Goal: Complete application form: Complete application form

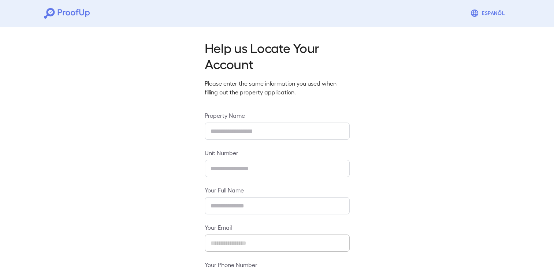
type input "**********"
type input "*****"
type input "**********"
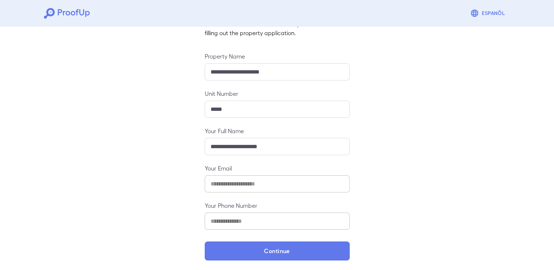
scroll to position [61, 0]
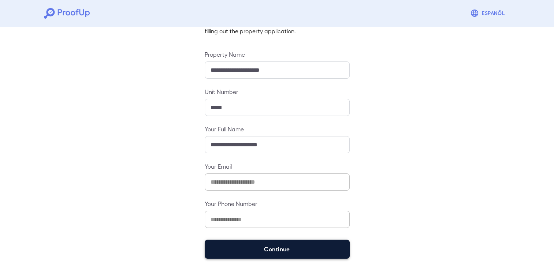
click at [320, 252] on button "Continue" at bounding box center [277, 249] width 145 height 19
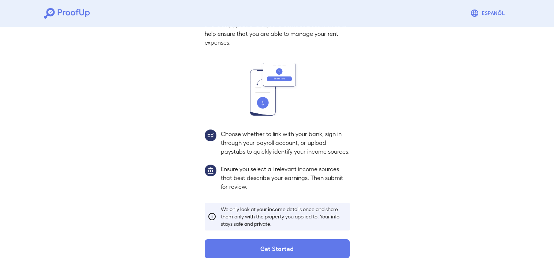
scroll to position [51, 0]
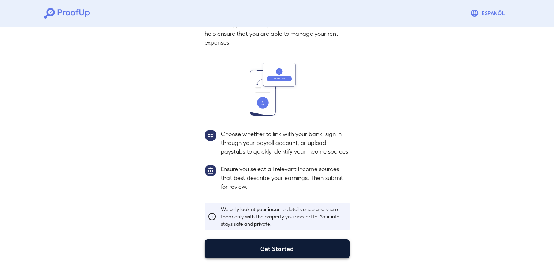
click at [257, 244] on button "Get Started" at bounding box center [277, 248] width 145 height 19
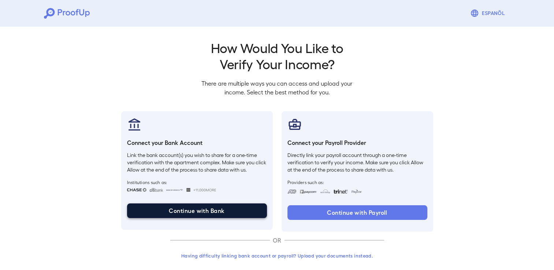
click at [189, 205] on button "Continue with Bank" at bounding box center [197, 211] width 140 height 15
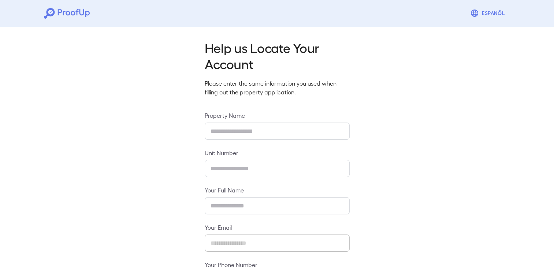
type input "**********"
type input "*****"
type input "**********"
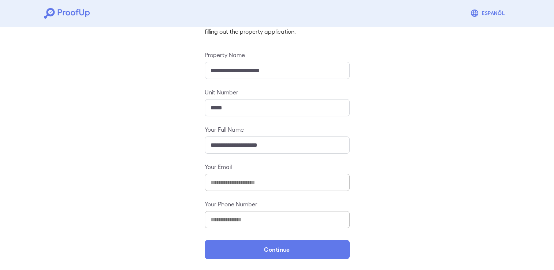
scroll to position [61, 0]
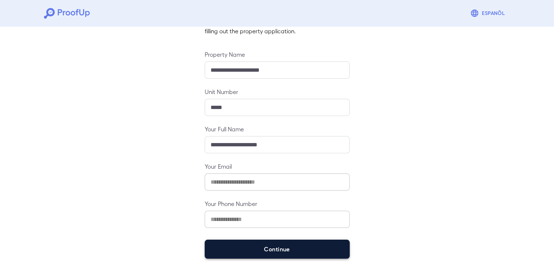
click at [290, 244] on button "Continue" at bounding box center [277, 249] width 145 height 19
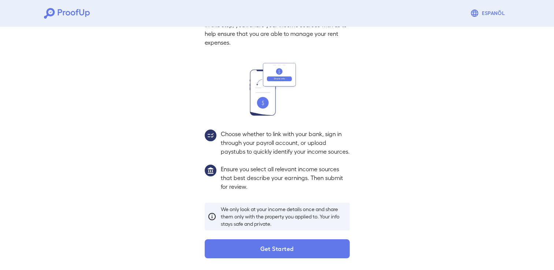
scroll to position [51, 0]
click at [214, 130] on img at bounding box center [211, 136] width 12 height 12
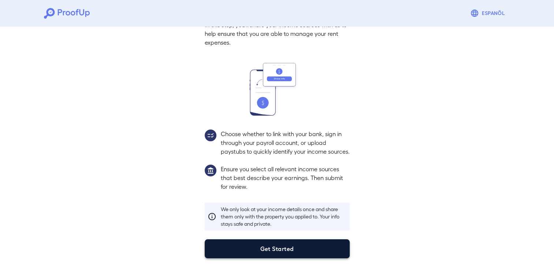
click at [292, 254] on button "Get Started" at bounding box center [277, 248] width 145 height 19
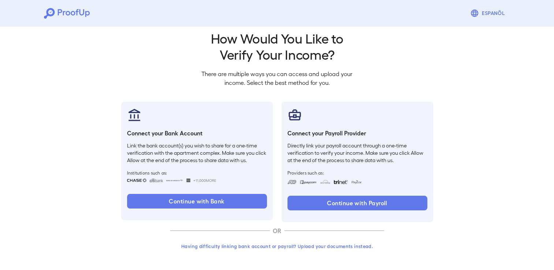
scroll to position [9, 0]
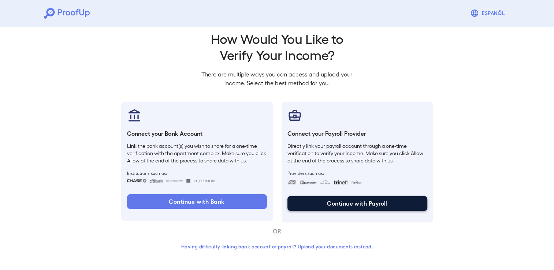
click at [344, 201] on button "Continue with Payroll" at bounding box center [357, 203] width 140 height 15
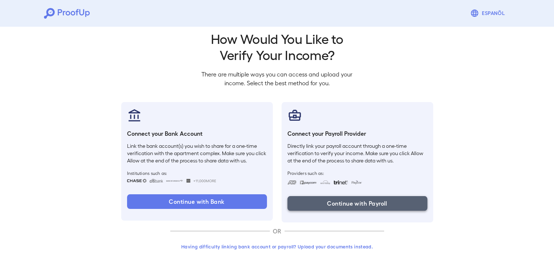
click at [384, 204] on button "Continue with Payroll" at bounding box center [357, 203] width 140 height 15
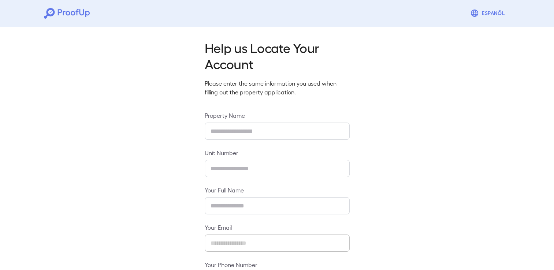
type input "**********"
type input "*****"
type input "**********"
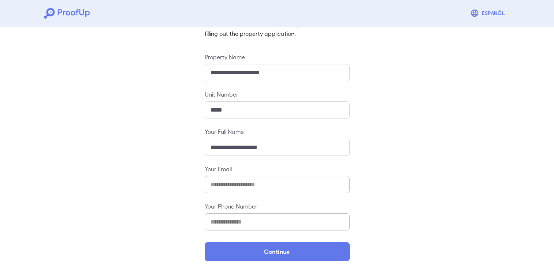
scroll to position [61, 0]
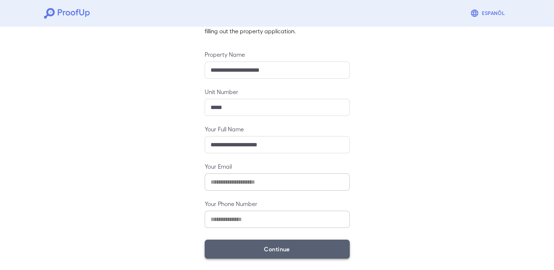
click at [287, 251] on button "Continue" at bounding box center [277, 249] width 145 height 19
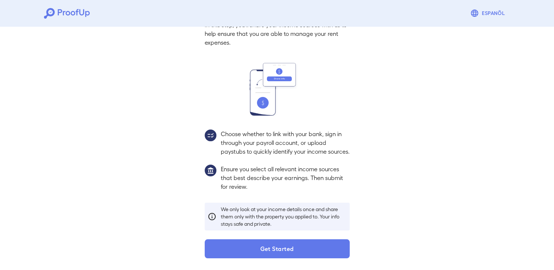
scroll to position [51, 0]
click at [215, 130] on img at bounding box center [211, 136] width 12 height 12
click at [216, 130] on img at bounding box center [211, 136] width 12 height 12
click at [217, 130] on div "Choose whether to link with your bank, sign in through your payroll account, or…" at bounding box center [277, 143] width 145 height 26
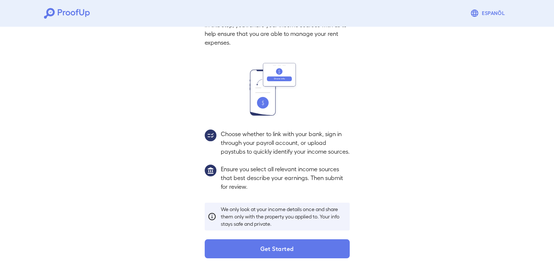
click at [218, 130] on div "Choose whether to link with your bank, sign in through your payroll account, or…" at bounding box center [277, 143] width 145 height 26
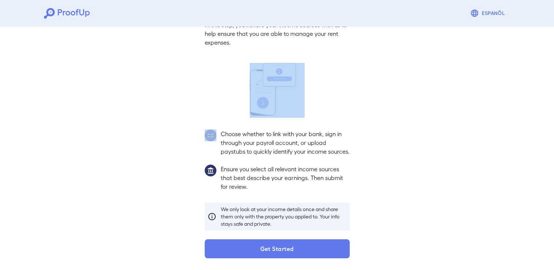
click at [218, 130] on div "Choose whether to link with your bank, sign in through your payroll account, or…" at bounding box center [277, 143] width 145 height 26
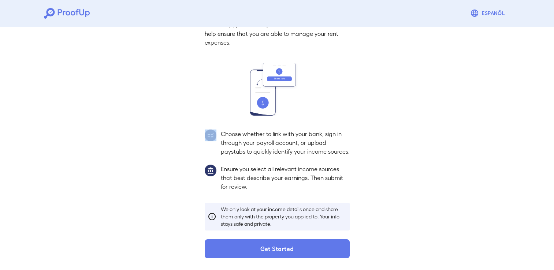
click at [218, 130] on div "Choose whether to link with your bank, sign in through your payroll account, or…" at bounding box center [277, 143] width 145 height 26
drag, startPoint x: 218, startPoint y: 129, endPoint x: 217, endPoint y: 141, distance: 12.1
click at [217, 141] on div "Choose whether to link with your bank, sign in through your payroll account, or…" at bounding box center [277, 143] width 145 height 26
click at [282, 65] on img at bounding box center [277, 89] width 55 height 53
click at [269, 90] on img at bounding box center [277, 89] width 55 height 53
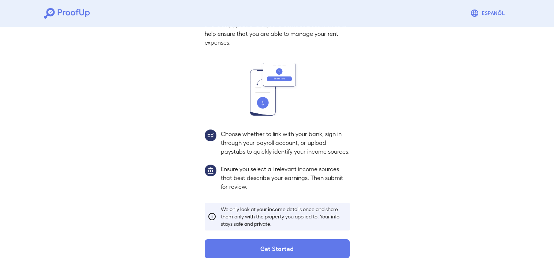
click at [268, 94] on img at bounding box center [277, 89] width 55 height 53
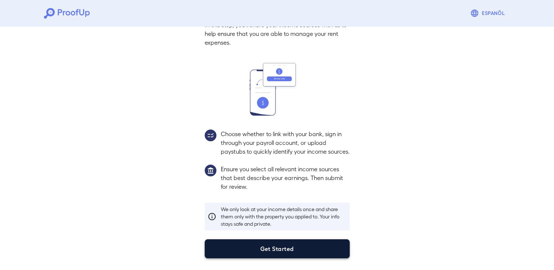
click at [287, 245] on button "Get Started" at bounding box center [277, 248] width 145 height 19
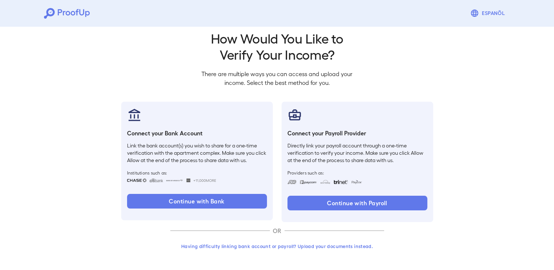
scroll to position [9, 0]
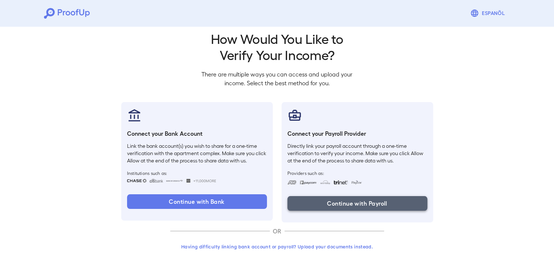
click at [327, 201] on button "Continue with Payroll" at bounding box center [357, 203] width 140 height 15
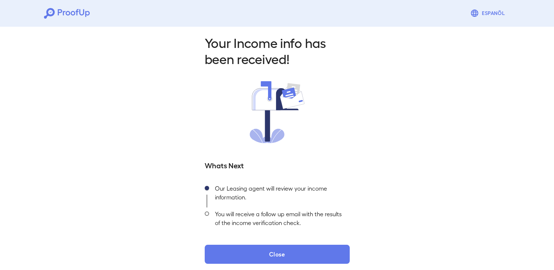
scroll to position [10, 0]
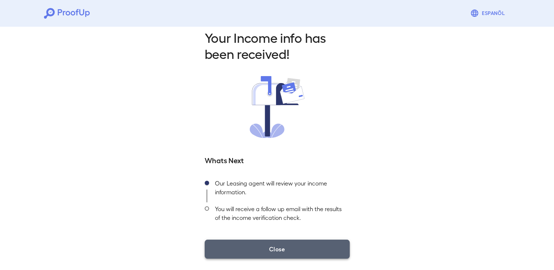
click at [258, 249] on button "Close" at bounding box center [277, 249] width 145 height 19
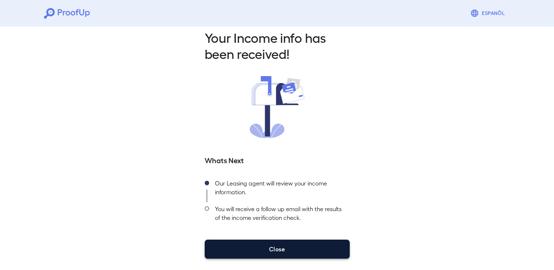
click at [331, 245] on button "Close" at bounding box center [277, 249] width 145 height 19
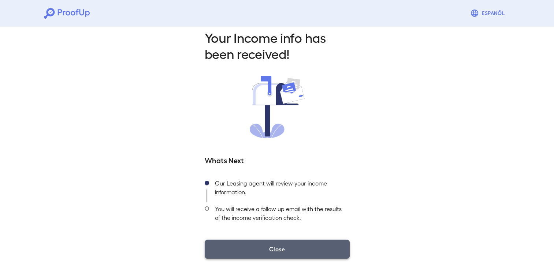
click at [264, 249] on button "Close" at bounding box center [277, 249] width 145 height 19
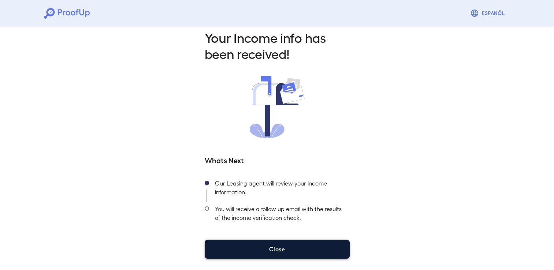
click at [264, 249] on button "Close" at bounding box center [277, 249] width 145 height 19
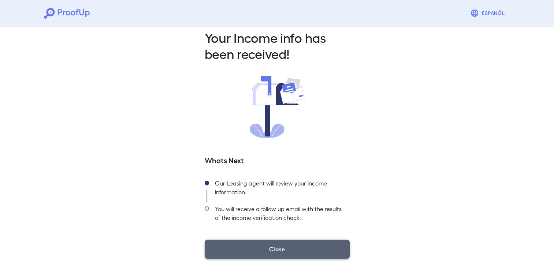
click at [264, 249] on button "Close" at bounding box center [277, 249] width 145 height 19
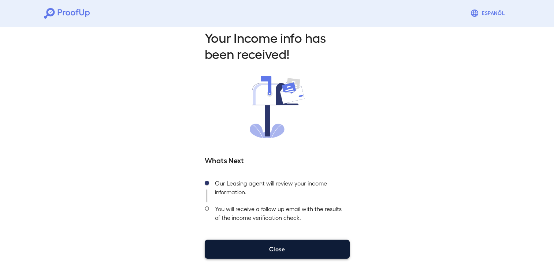
click at [264, 249] on button "Close" at bounding box center [277, 249] width 145 height 19
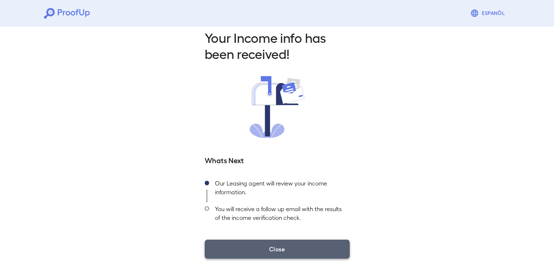
click at [264, 249] on button "Close" at bounding box center [277, 249] width 145 height 19
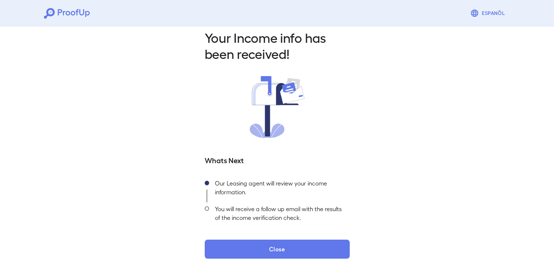
scroll to position [0, 0]
